Goal: Task Accomplishment & Management: Use online tool/utility

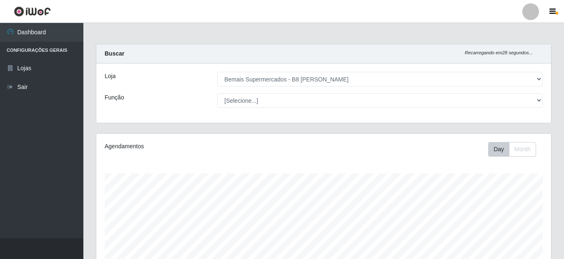
select select "413"
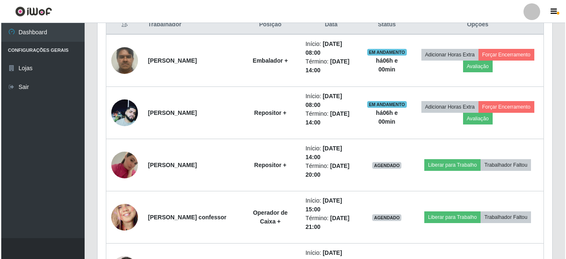
scroll to position [334, 0]
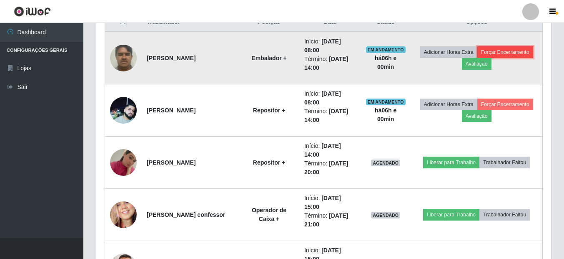
click at [505, 52] on button "Forçar Encerramento" at bounding box center [506, 52] width 56 height 12
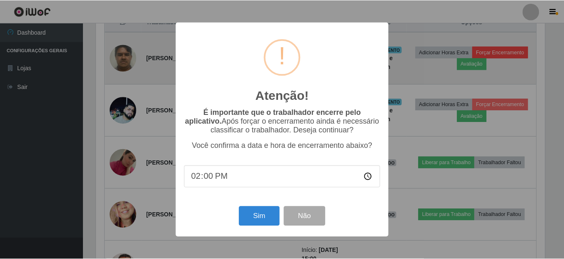
scroll to position [173, 451]
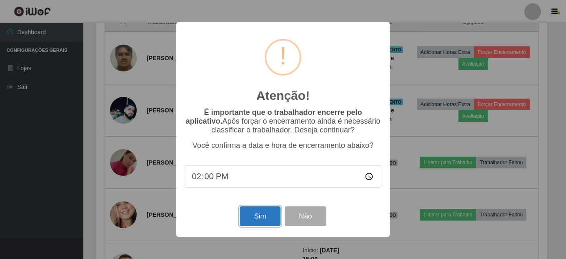
click at [256, 215] on button "Sim" at bounding box center [260, 216] width 40 height 20
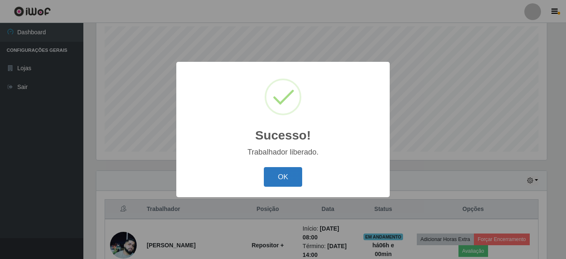
click at [290, 180] on button "OK" at bounding box center [283, 177] width 39 height 20
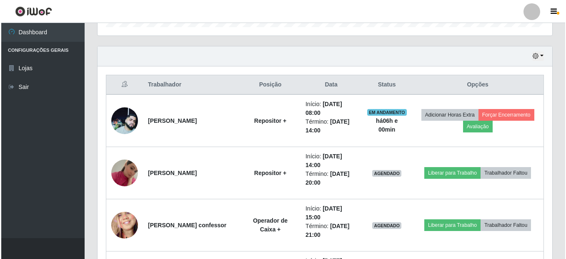
scroll to position [272, 0]
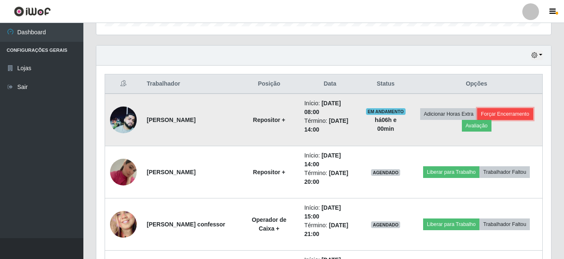
click at [521, 113] on button "Forçar Encerramento" at bounding box center [506, 114] width 56 height 12
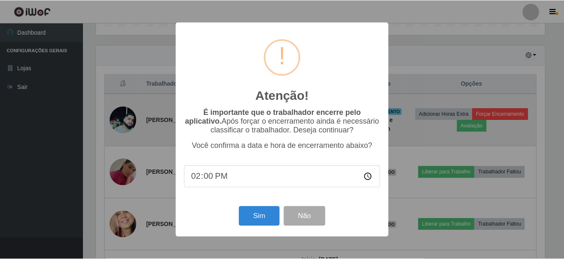
scroll to position [173, 451]
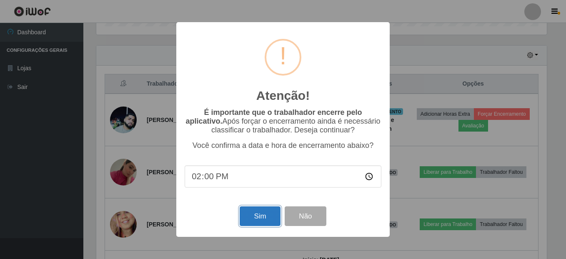
click at [268, 214] on button "Sim" at bounding box center [260, 216] width 40 height 20
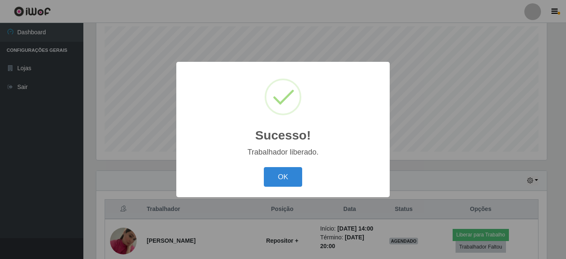
click at [264, 167] on button "OK" at bounding box center [283, 177] width 39 height 20
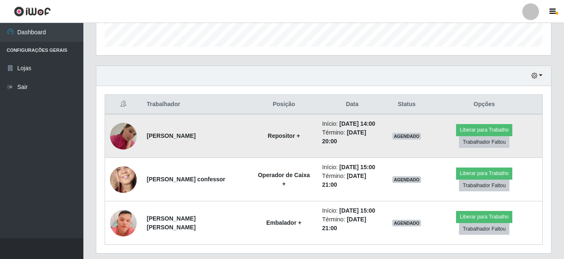
scroll to position [272, 0]
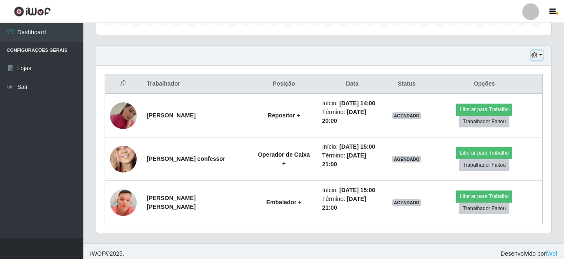
click at [541, 56] on button "button" at bounding box center [537, 55] width 12 height 10
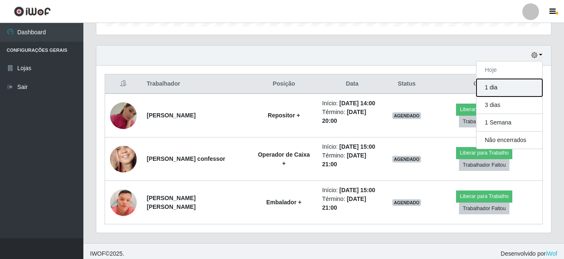
click at [529, 84] on button "1 dia" at bounding box center [510, 88] width 66 height 18
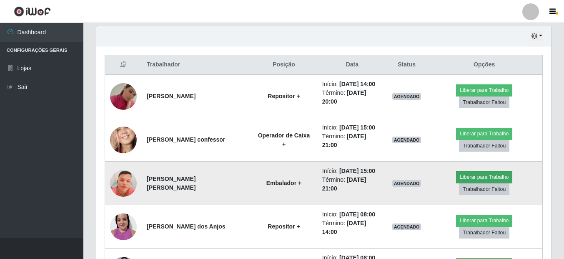
scroll to position [250, 0]
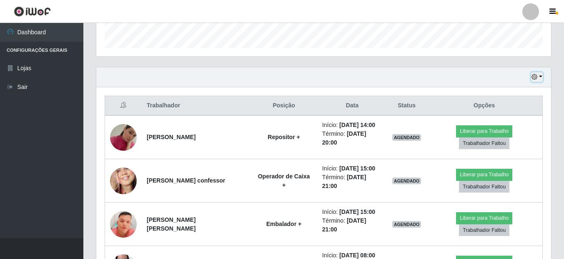
click at [542, 78] on button "button" at bounding box center [537, 77] width 12 height 10
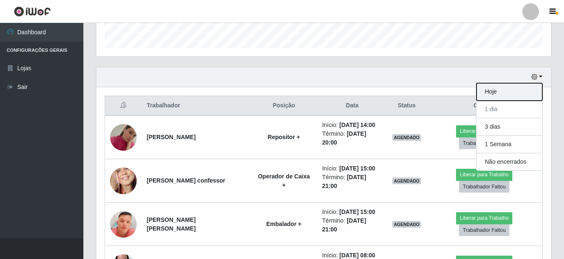
click at [516, 92] on button "Hoje" at bounding box center [510, 92] width 66 height 18
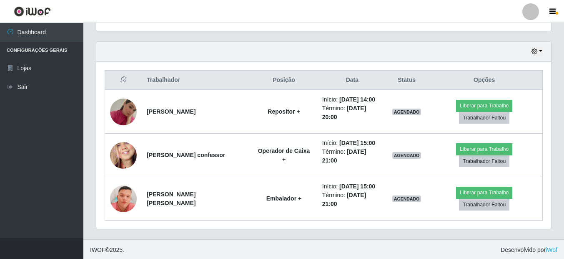
scroll to position [277, 0]
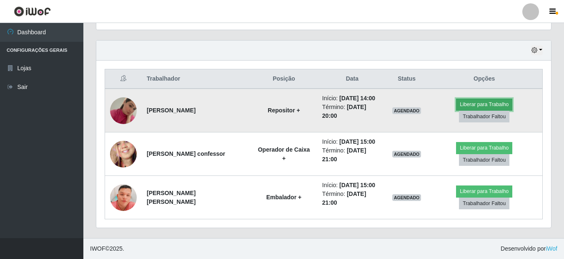
click at [496, 103] on button "Liberar para Trabalho" at bounding box center [484, 104] width 56 height 12
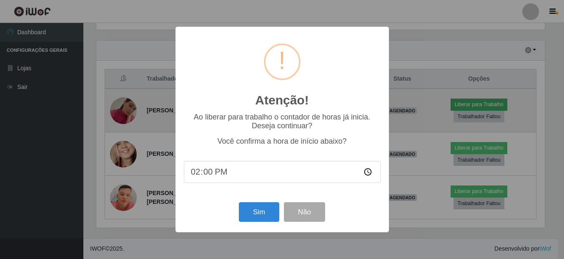
scroll to position [173, 451]
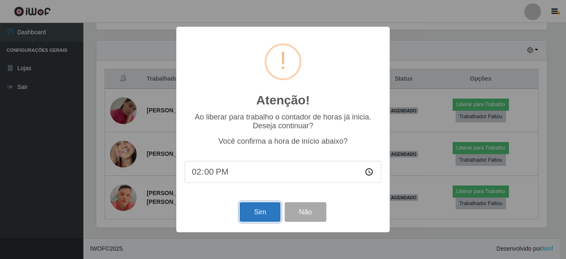
click at [262, 218] on button "Sim" at bounding box center [260, 212] width 40 height 20
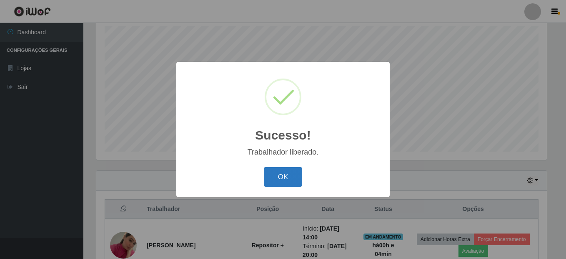
click at [284, 175] on button "OK" at bounding box center [283, 177] width 39 height 20
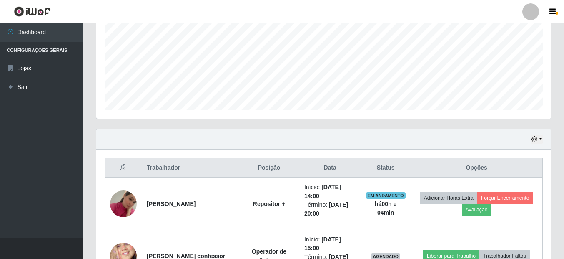
scroll to position [189, 0]
